Goal: Task Accomplishment & Management: Use online tool/utility

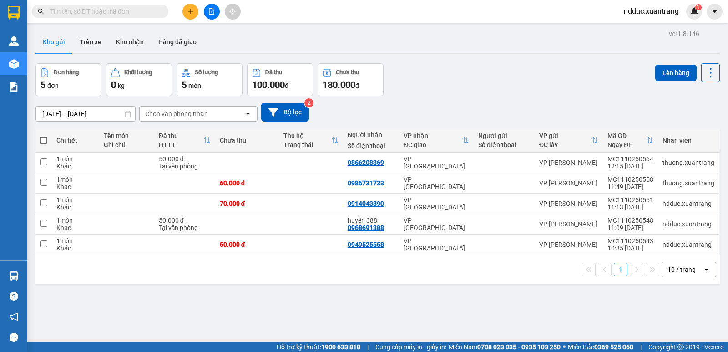
click at [42, 141] on span at bounding box center [43, 139] width 7 height 7
click at [44, 136] on input "checkbox" at bounding box center [44, 136] width 0 height 0
checkbox input "true"
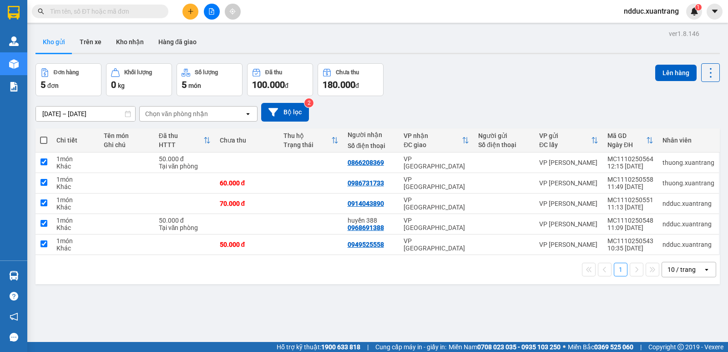
checkbox input "true"
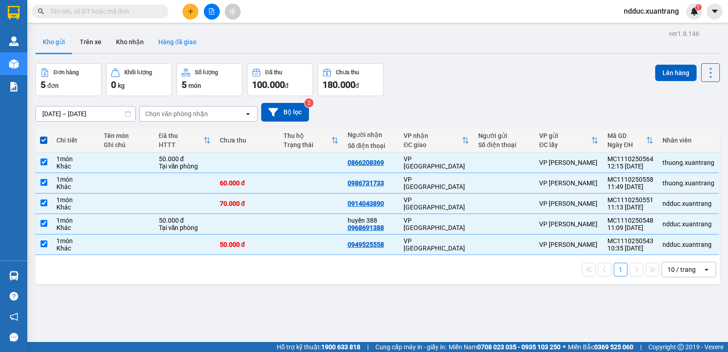
click at [188, 40] on button "Hàng đã giao" at bounding box center [177, 42] width 53 height 22
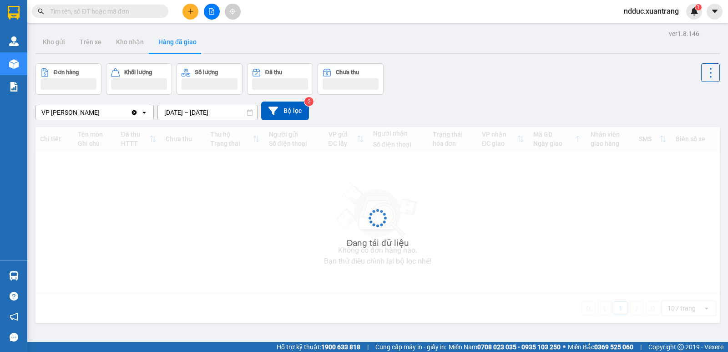
click at [188, 40] on button "Hàng đã giao" at bounding box center [177, 42] width 53 height 22
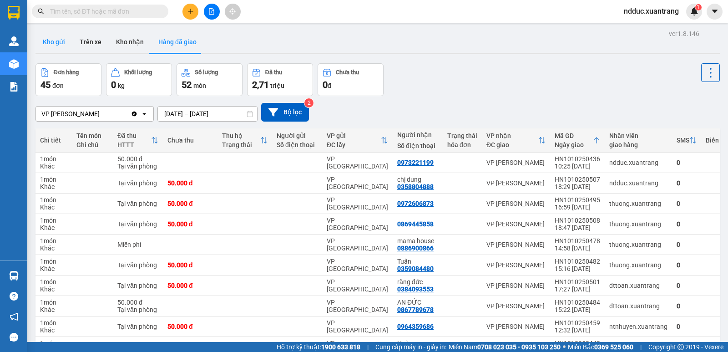
click at [53, 43] on button "Kho gửi" at bounding box center [53, 42] width 37 height 22
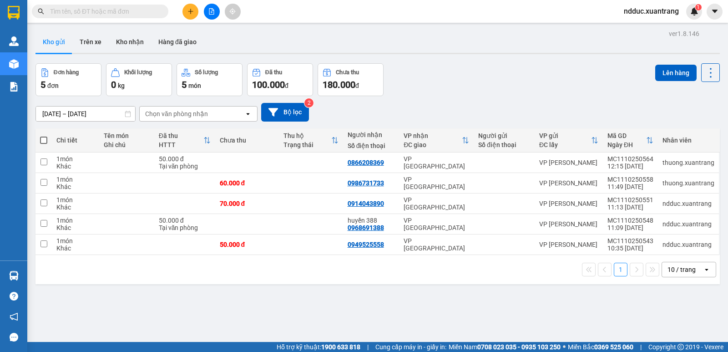
click at [45, 137] on span at bounding box center [43, 139] width 7 height 7
click at [44, 136] on input "checkbox" at bounding box center [44, 136] width 0 height 0
checkbox input "true"
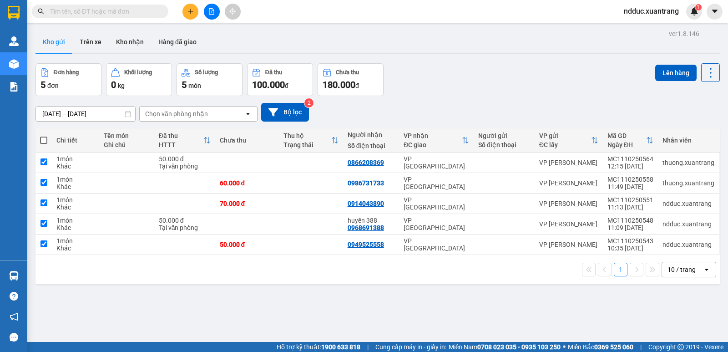
checkbox input "true"
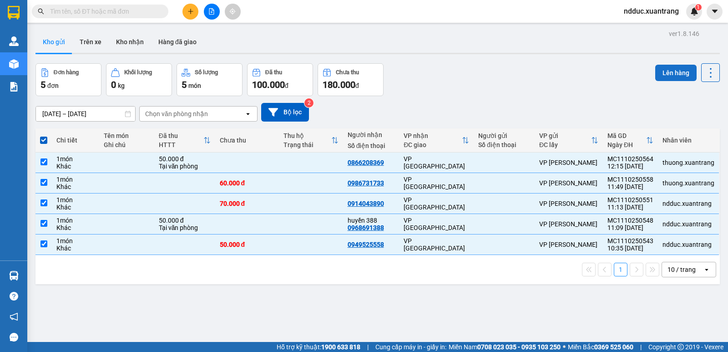
click at [670, 66] on button "Lên hàng" at bounding box center [675, 73] width 41 height 16
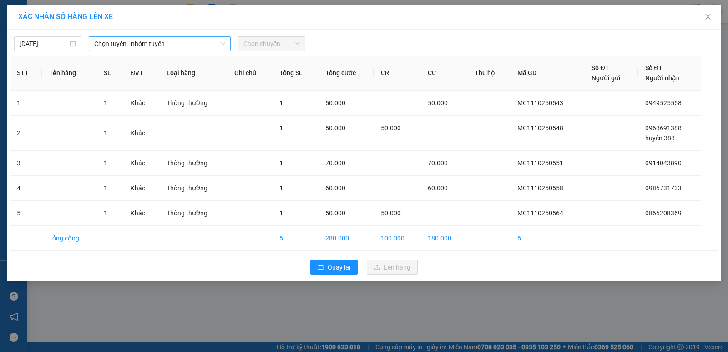
click at [170, 47] on span "Chọn tuyến - nhóm tuyến" at bounding box center [159, 44] width 131 height 14
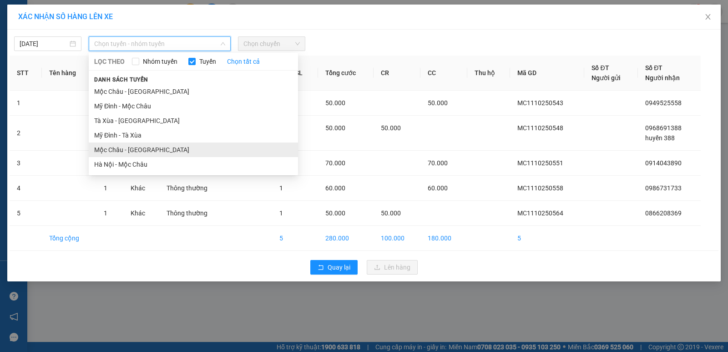
click at [124, 150] on li "Mộc Châu - [GEOGRAPHIC_DATA]" at bounding box center [193, 149] width 209 height 15
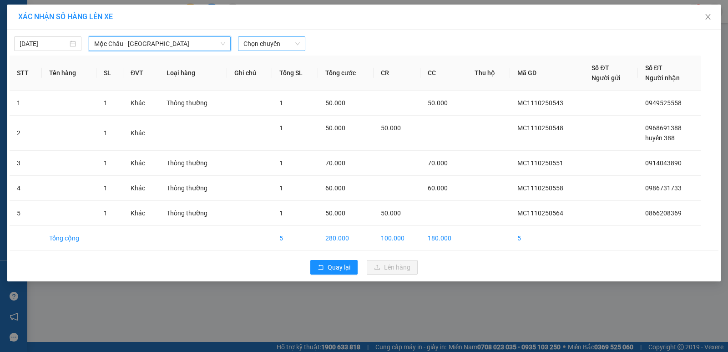
click at [262, 39] on span "Chọn chuyến" at bounding box center [271, 44] width 56 height 14
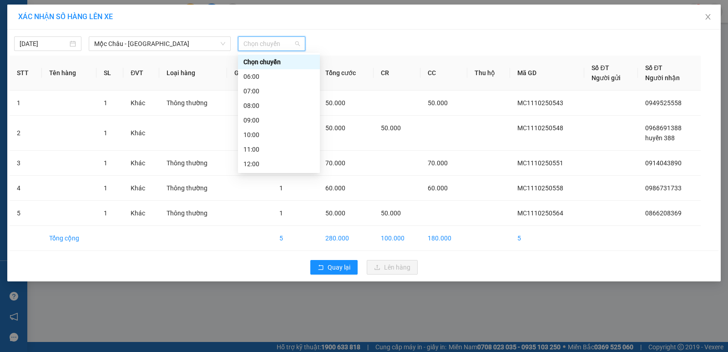
scroll to position [45, 0]
click at [254, 132] on div "13:00" at bounding box center [278, 133] width 71 height 10
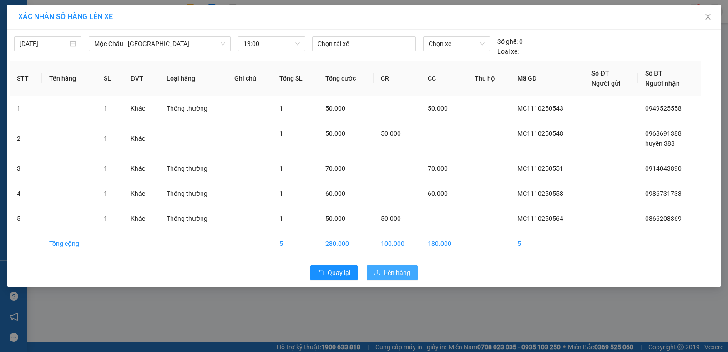
click at [389, 271] on span "Lên hàng" at bounding box center [397, 273] width 26 height 10
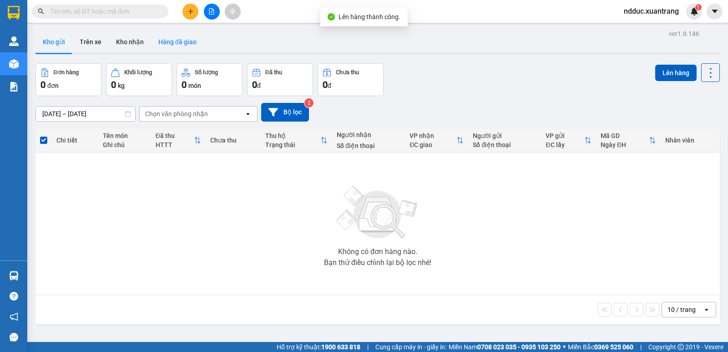
click at [186, 44] on button "Hàng đã giao" at bounding box center [177, 42] width 53 height 22
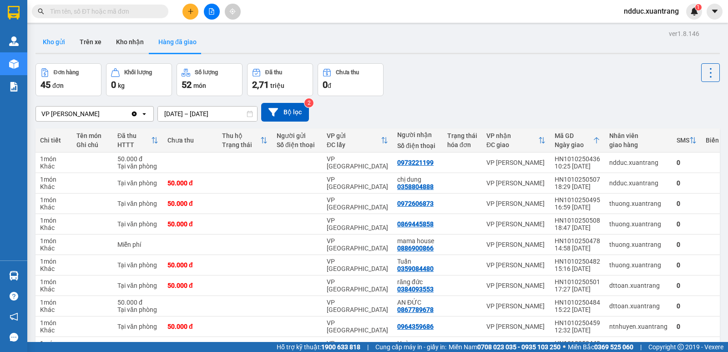
click at [54, 41] on button "Kho gửi" at bounding box center [53, 42] width 37 height 22
